Goal: Transaction & Acquisition: Purchase product/service

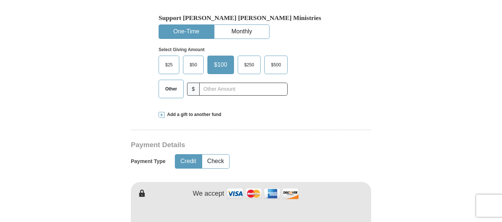
scroll to position [259, 0]
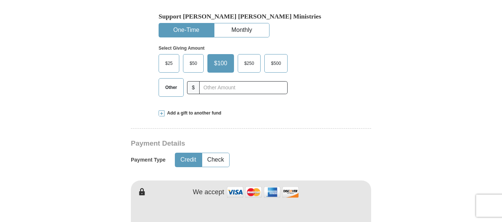
type input "Mark"
type input "Brown"
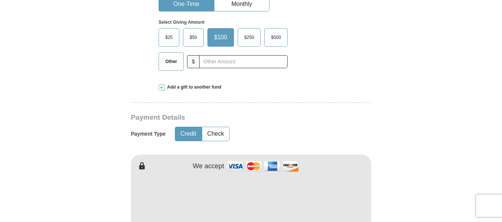
scroll to position [296, 0]
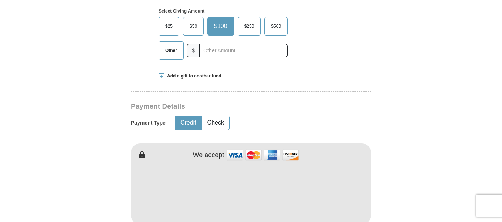
click at [188, 116] on button "Credit" at bounding box center [188, 123] width 26 height 14
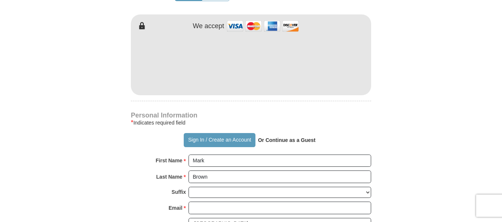
scroll to position [444, 0]
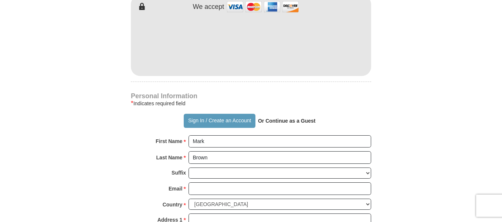
click at [336, 135] on div "First Name * Mark Please enter First Name" at bounding box center [251, 143] width 240 height 16
click at [213, 182] on input "Email *" at bounding box center [280, 188] width 183 height 13
type input "[EMAIL_ADDRESS][DOMAIN_NAME]"
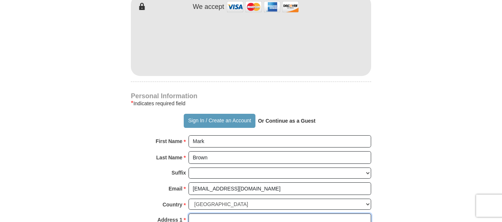
type input "[STREET_ADDRESS] Ste. 213"
type input "Columbus"
select select "OH"
type input "43229"
type input "6142263552"
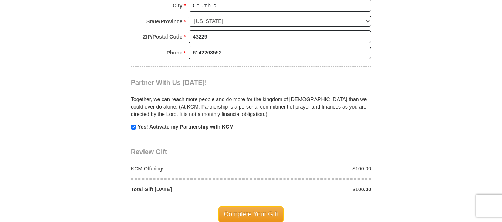
scroll to position [703, 0]
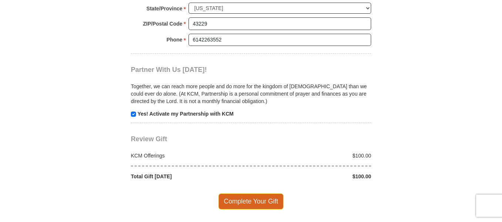
click at [254, 193] on span "Complete Your Gift" at bounding box center [251, 201] width 65 height 16
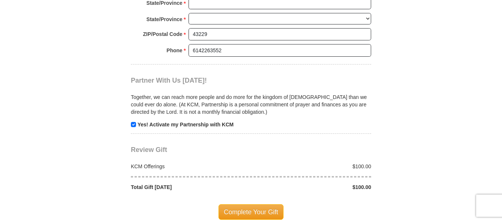
scroll to position [692, 0]
